Goal: Transaction & Acquisition: Purchase product/service

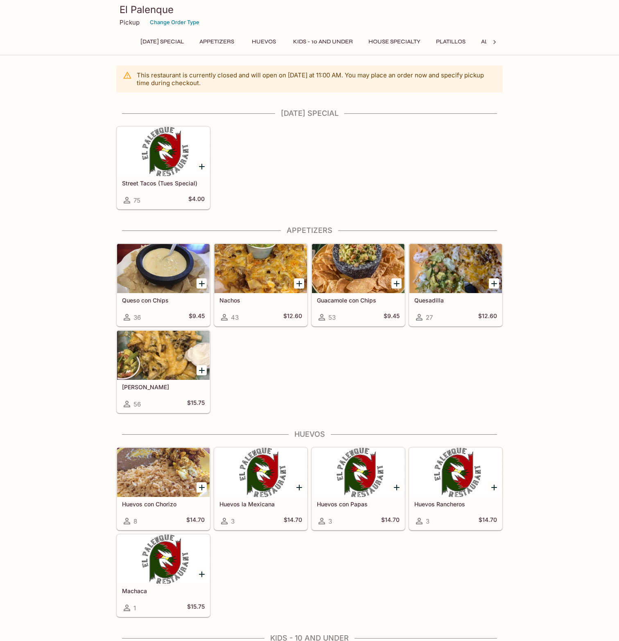
click at [253, 265] on div at bounding box center [261, 268] width 93 height 49
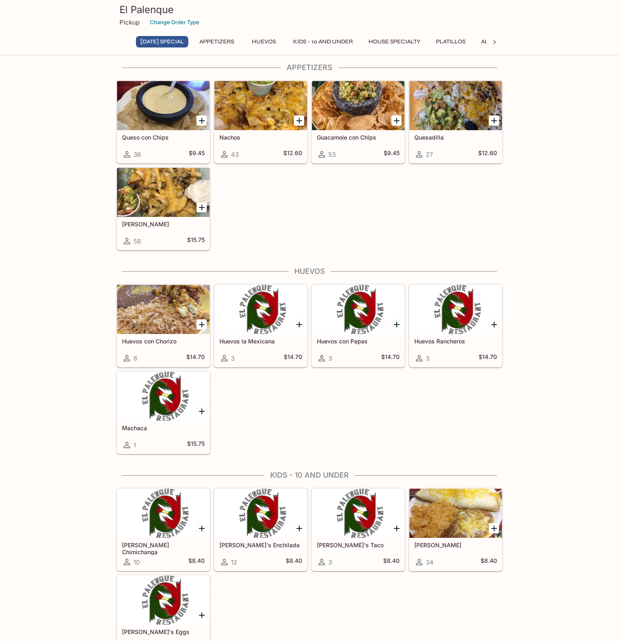
scroll to position [164, 0]
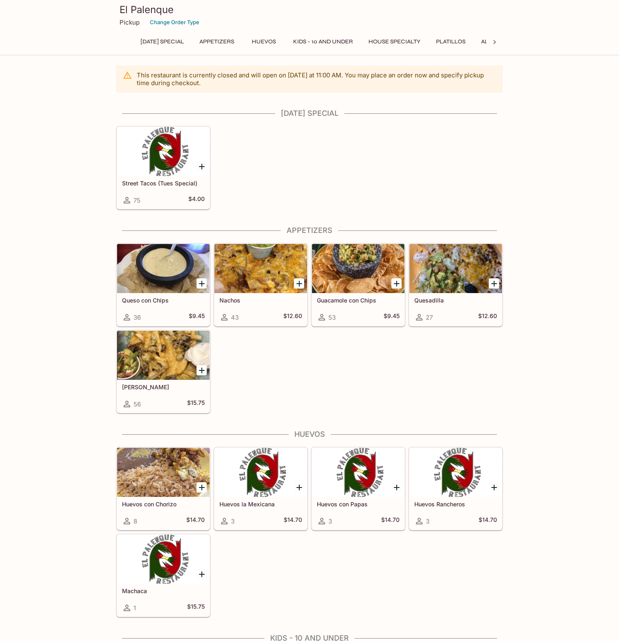
click at [270, 264] on div at bounding box center [261, 268] width 93 height 49
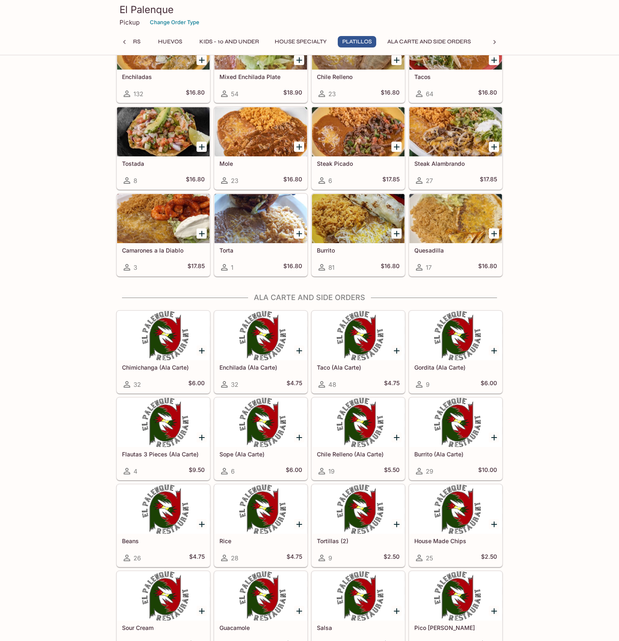
scroll to position [1212, 0]
